Goal: Find specific page/section: Find specific page/section

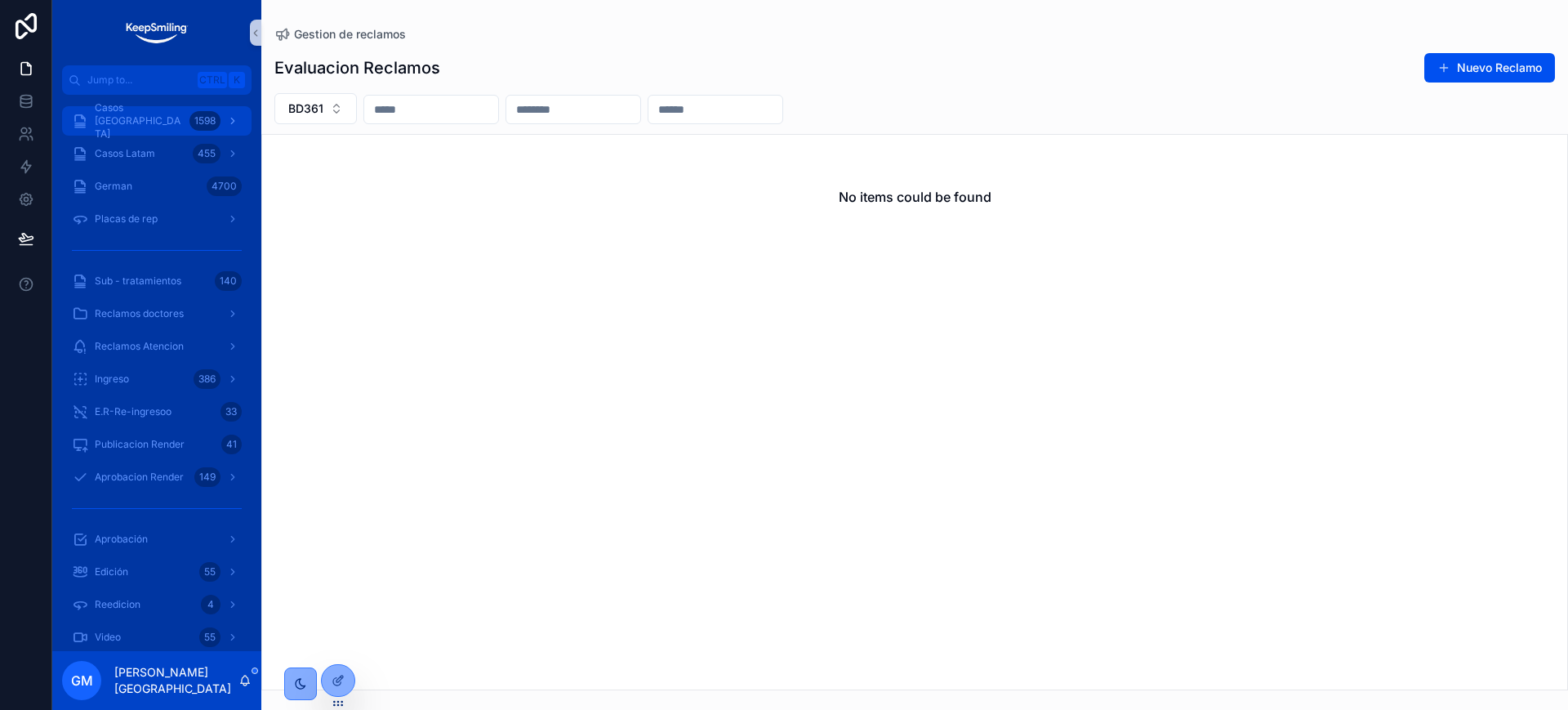
click at [133, 124] on span "Casos Argentina" at bounding box center [139, 121] width 89 height 39
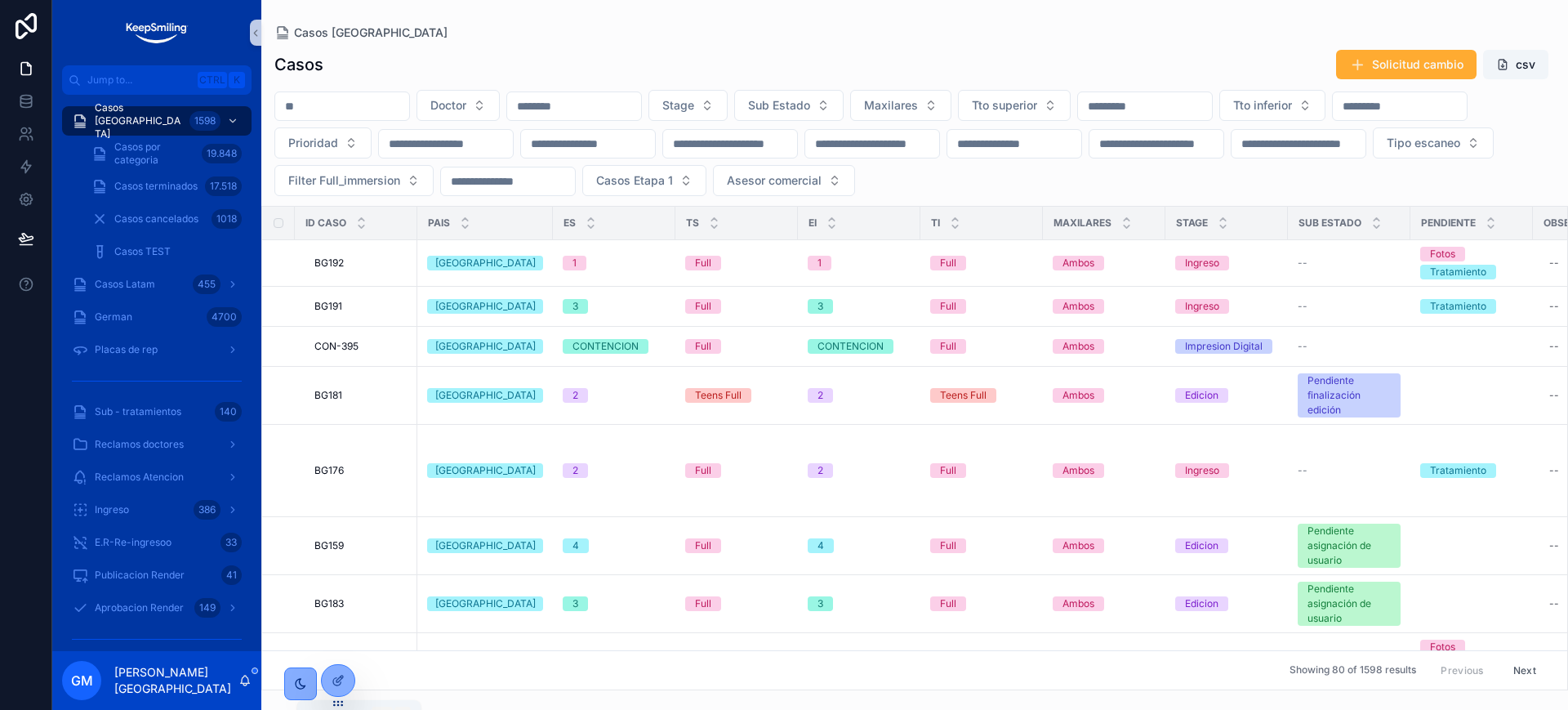
click at [242, 681] on icon "scrollable content" at bounding box center [244, 679] width 13 height 13
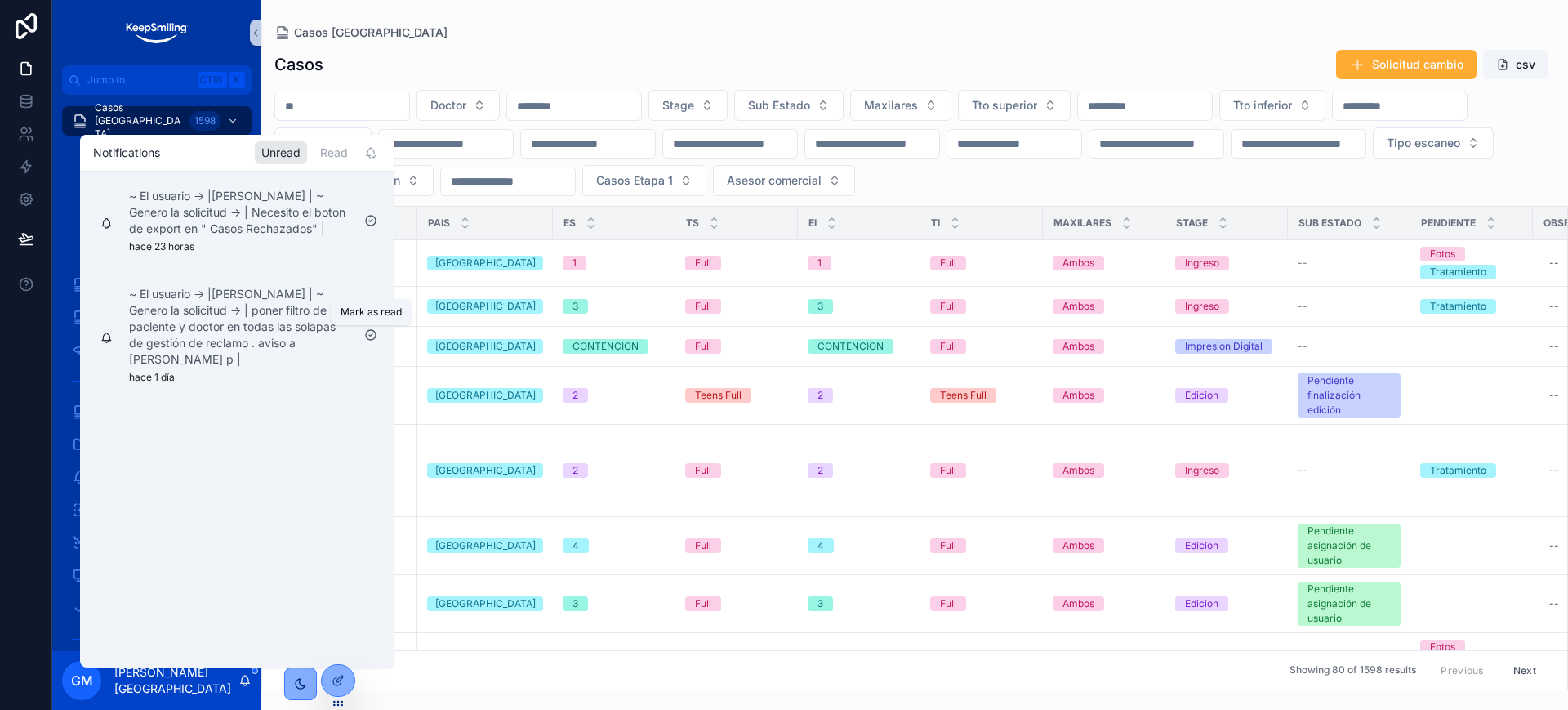
click at [367, 336] on icon "scrollable content" at bounding box center [370, 334] width 13 height 13
click at [368, 223] on icon "scrollable content" at bounding box center [370, 220] width 13 height 13
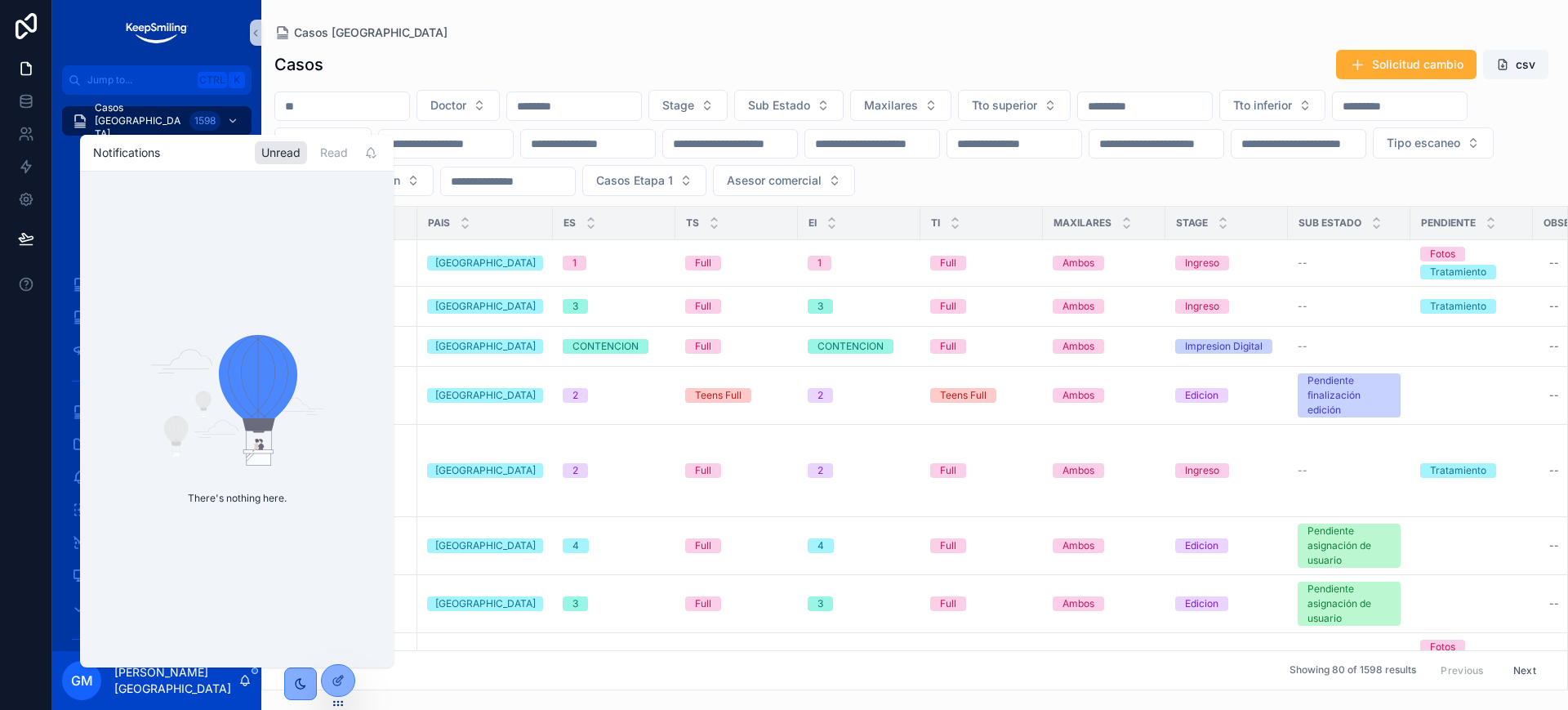
click at [422, 59] on div "Casos Solicitud cambio csv" at bounding box center [914, 65] width 1281 height 32
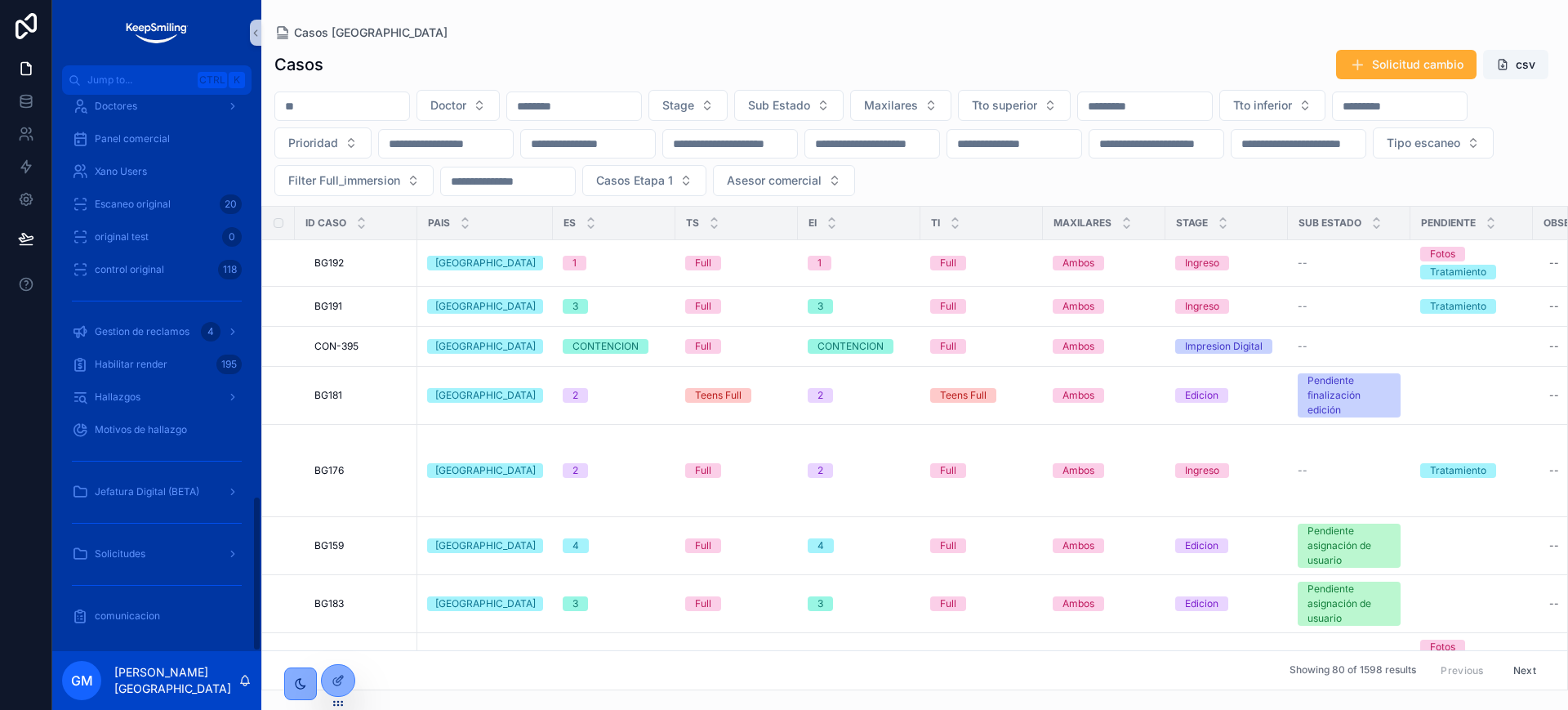
scroll to position [1434, 0]
click at [137, 557] on span "Solicitudes" at bounding box center [119, 552] width 50 height 13
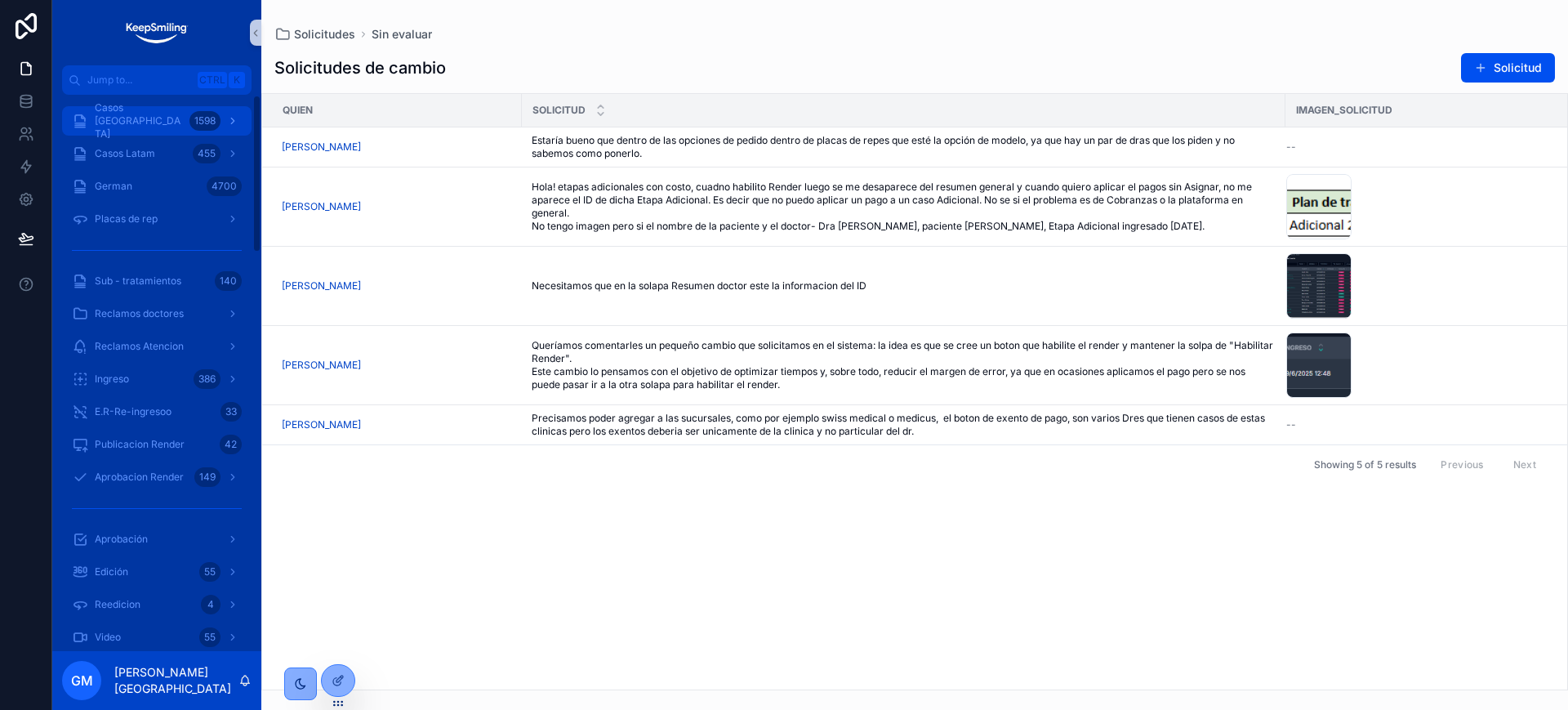
click at [202, 118] on div "1598" at bounding box center [205, 121] width 31 height 20
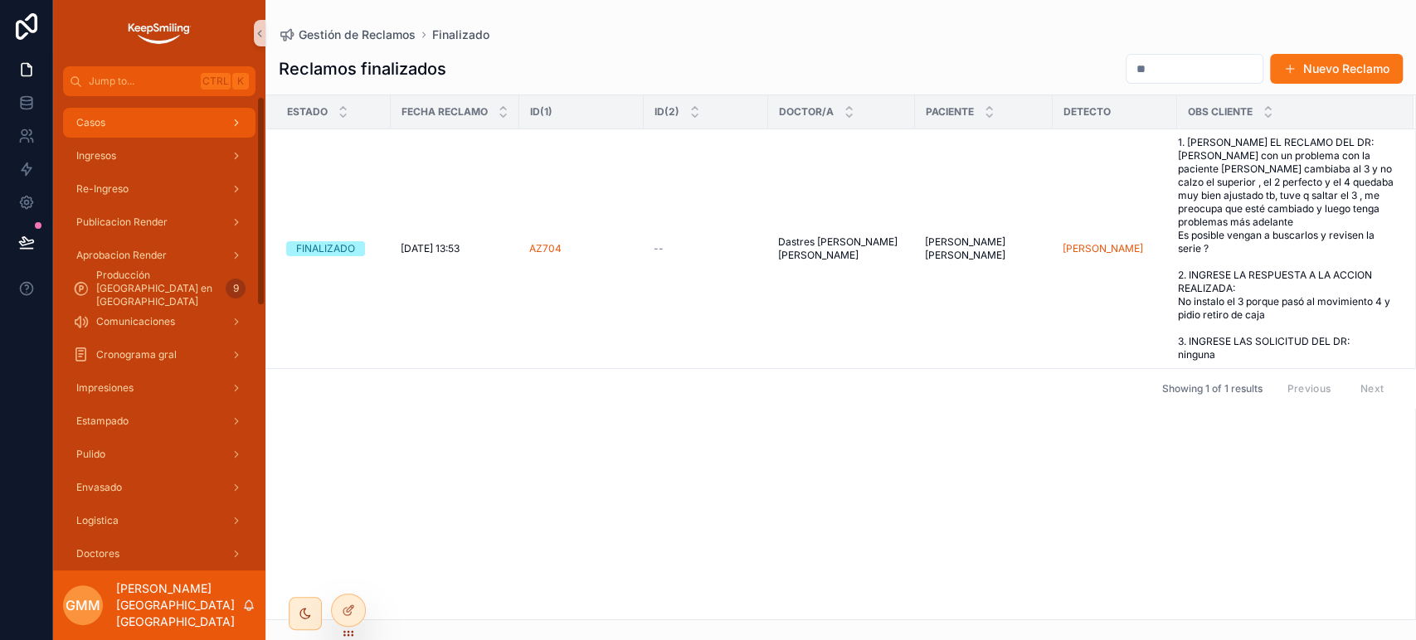
click at [137, 111] on div "Casos" at bounding box center [159, 122] width 173 height 27
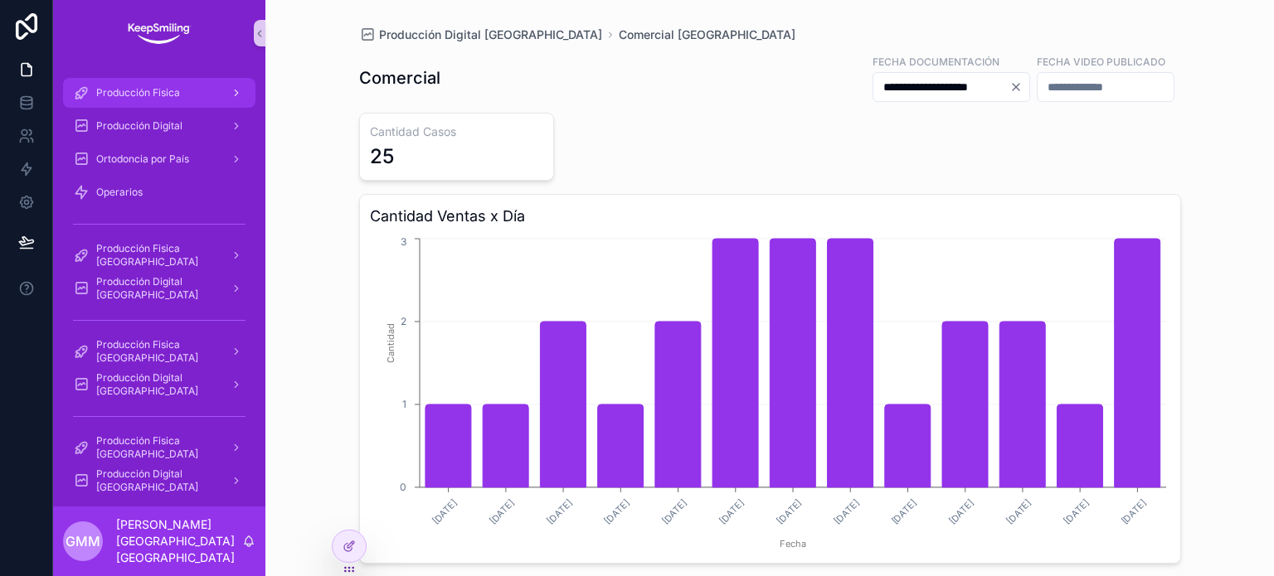
click at [167, 104] on div "Producción Fisica" at bounding box center [159, 93] width 173 height 27
